Goal: Information Seeking & Learning: Learn about a topic

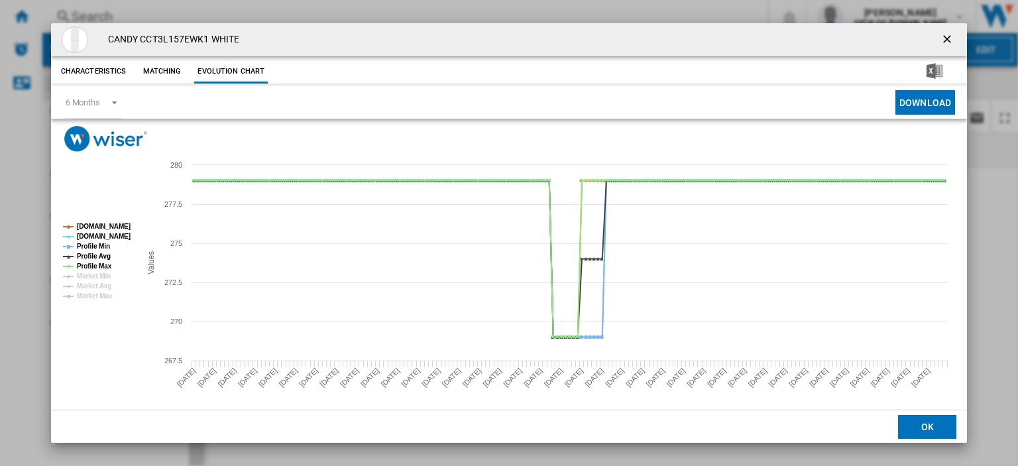
click at [940, 38] on ng-md-icon "getI18NText('BUTTONS.CLOSE_DIALOG')" at bounding box center [948, 40] width 16 height 16
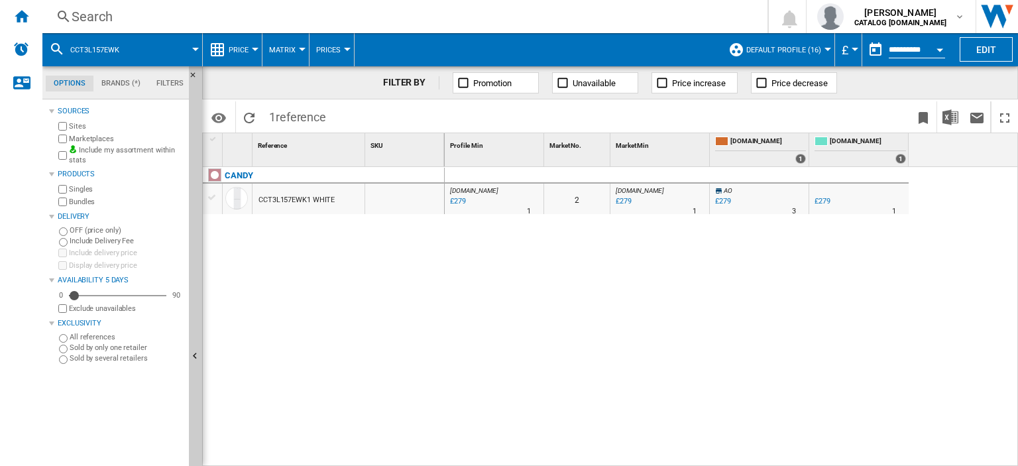
click at [89, 15] on div "Search" at bounding box center [402, 16] width 661 height 19
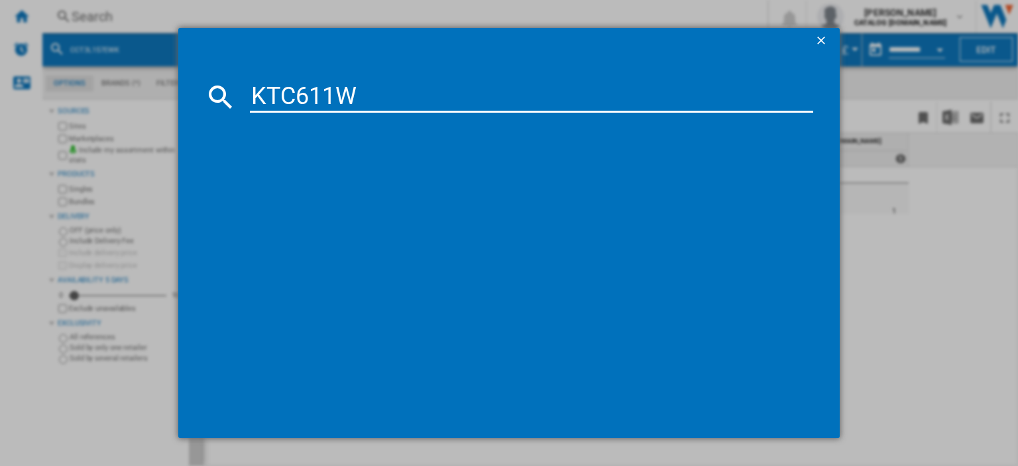
type input "KTC611W"
click at [299, 180] on div "BEKO KTC611W WHITE" at bounding box center [518, 182] width 550 height 13
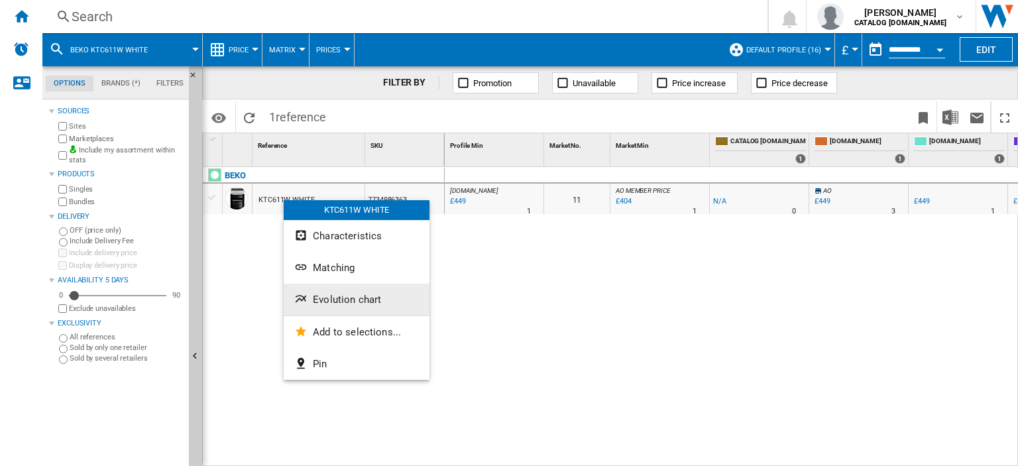
click at [341, 301] on span "Evolution chart" at bounding box center [347, 299] width 68 height 12
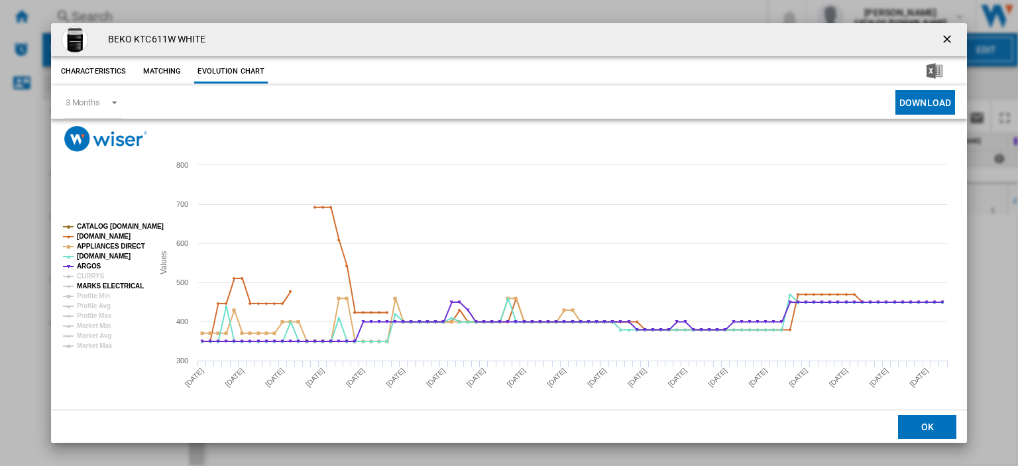
click at [92, 286] on tspan "MARKS ELECTRICAL" at bounding box center [110, 285] width 67 height 7
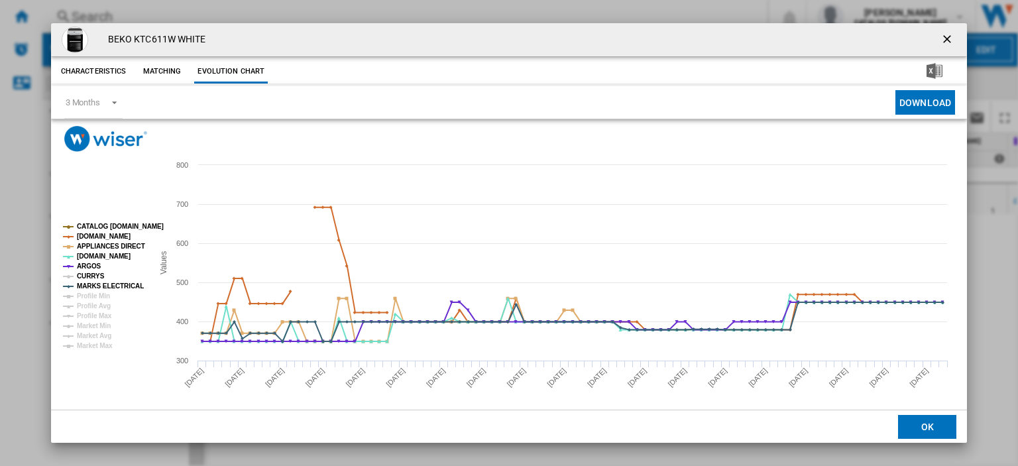
click at [93, 275] on tspan "CURRYS" at bounding box center [91, 275] width 28 height 7
click at [943, 38] on ng-md-icon "getI18NText('BUTTONS.CLOSE_DIALOG')" at bounding box center [948, 40] width 16 height 16
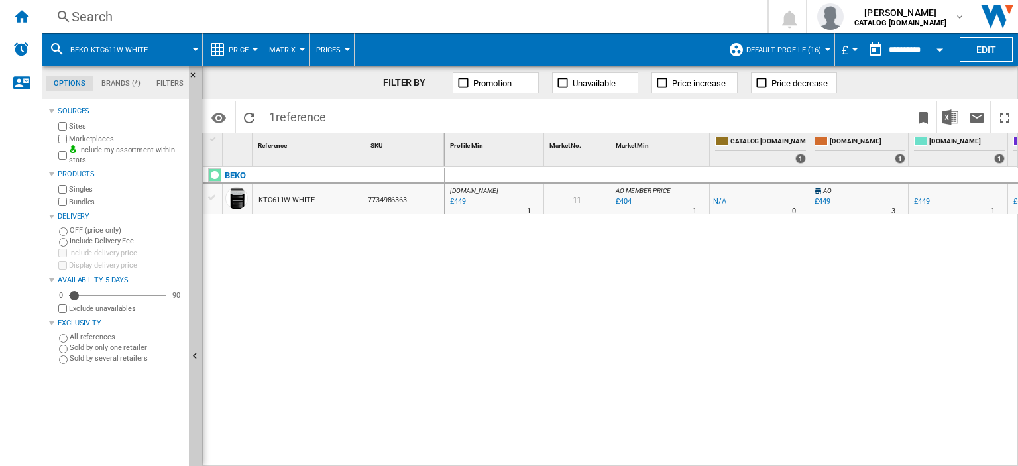
click at [625, 198] on div "£404" at bounding box center [623, 201] width 18 height 13
click at [89, 19] on div "Search" at bounding box center [402, 16] width 661 height 19
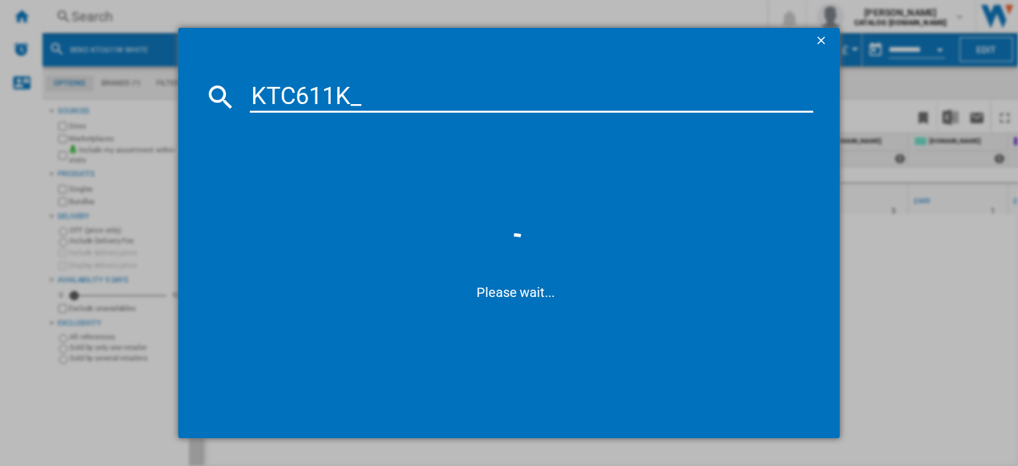
type input "KTC611K"
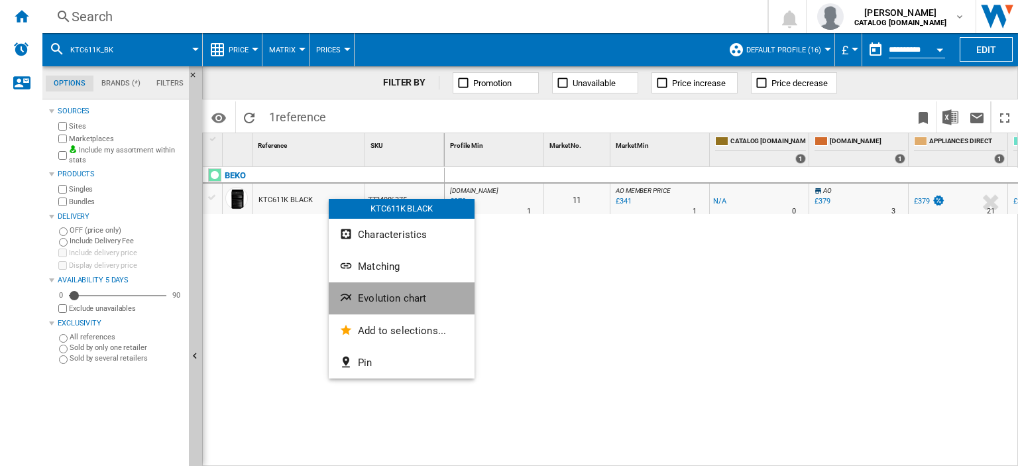
click at [376, 295] on span "Evolution chart" at bounding box center [392, 298] width 68 height 12
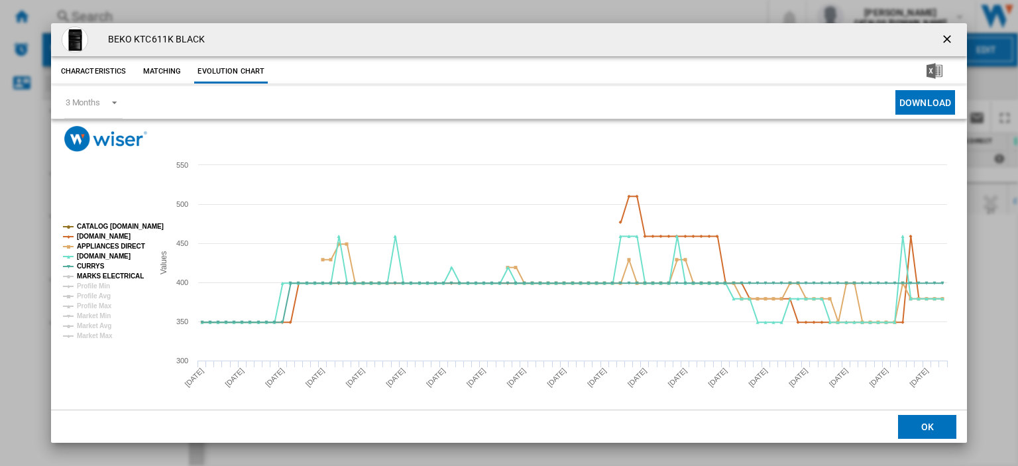
click at [98, 276] on tspan "MARKS ELECTRICAL" at bounding box center [110, 275] width 67 height 7
